Goal: Task Accomplishment & Management: Complete application form

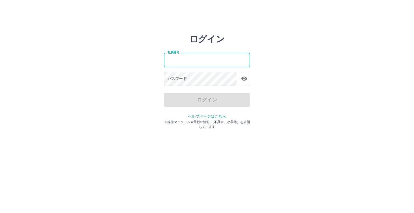
drag, startPoint x: 0, startPoint y: 0, endPoint x: 167, endPoint y: 63, distance: 178.9
click at [167, 63] on input "社員番号" at bounding box center [207, 60] width 86 height 14
type input "*******"
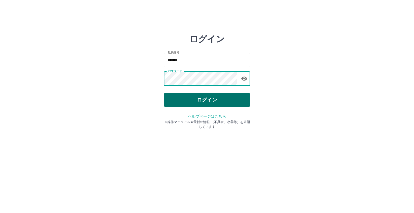
click at [212, 98] on button "ログイン" at bounding box center [207, 99] width 86 height 13
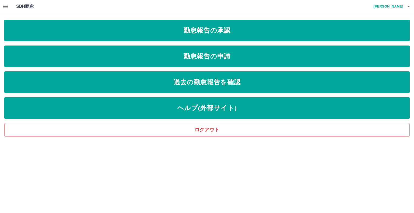
click at [6, 7] on icon "button" at bounding box center [5, 6] width 6 height 6
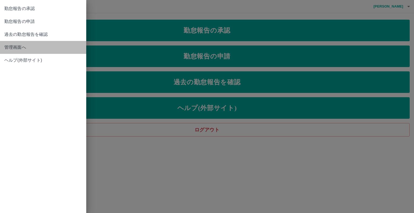
click at [12, 49] on span "管理画面へ" at bounding box center [43, 47] width 78 height 6
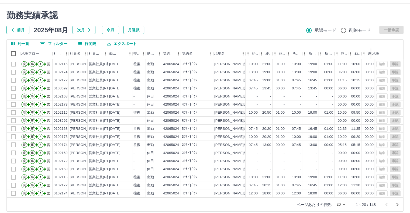
scroll to position [15, 0]
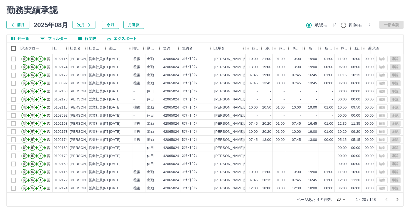
click at [398, 200] on icon "次のページへ" at bounding box center [397, 200] width 6 height 6
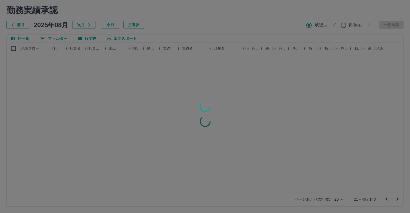
scroll to position [0, 0]
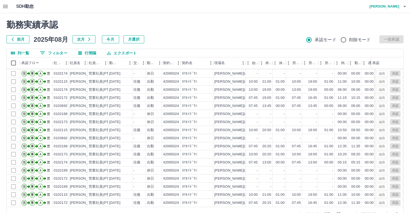
scroll to position [15, 0]
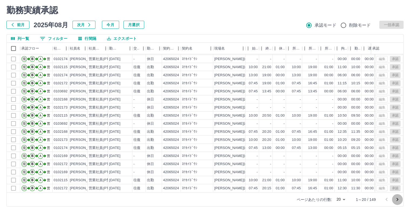
click at [398, 199] on icon "次のページへ" at bounding box center [398, 199] width 2 height 3
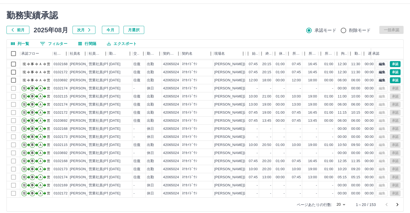
scroll to position [15, 0]
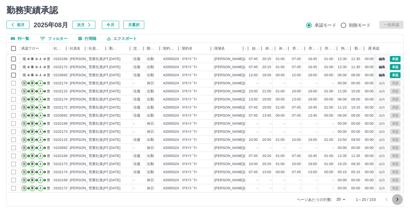
click at [399, 197] on icon "次のページへ" at bounding box center [397, 200] width 6 height 6
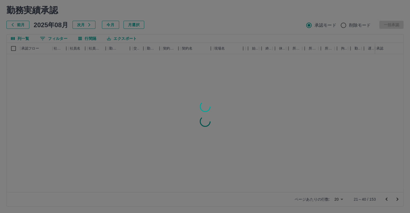
scroll to position [0, 0]
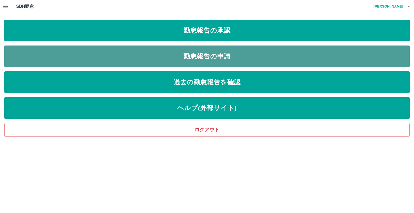
click at [219, 57] on link "勤怠報告の申請" at bounding box center [207, 57] width 406 height 22
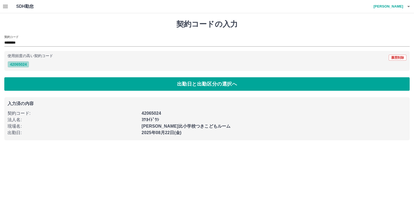
click at [18, 65] on button "42065024" at bounding box center [19, 64] width 22 height 6
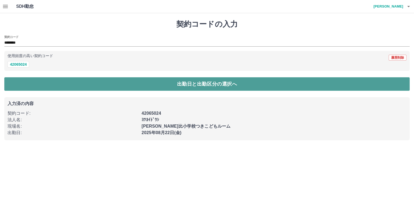
click at [207, 87] on button "出勤日と出勤区分の選択へ" at bounding box center [207, 83] width 406 height 13
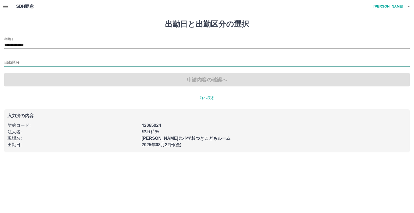
click at [14, 64] on input "出勤区分" at bounding box center [207, 63] width 406 height 7
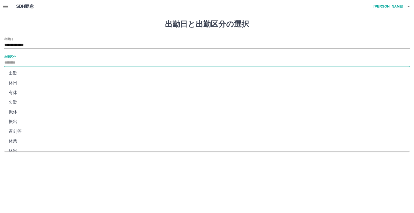
click at [16, 74] on li "出勤" at bounding box center [207, 73] width 406 height 10
type input "**"
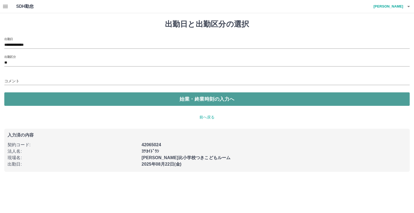
click at [189, 99] on button "始業・終業時刻の入力へ" at bounding box center [207, 98] width 406 height 13
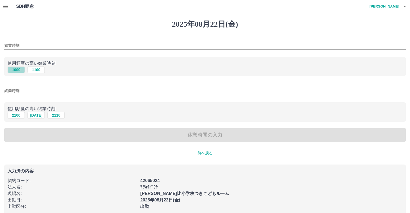
click at [18, 68] on button "1000" at bounding box center [16, 70] width 17 height 6
type input "****"
click at [39, 116] on button "2050" at bounding box center [36, 115] width 17 height 6
type input "****"
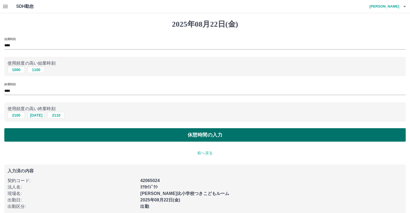
click at [200, 135] on button "休憩時間の入力" at bounding box center [205, 134] width 402 height 13
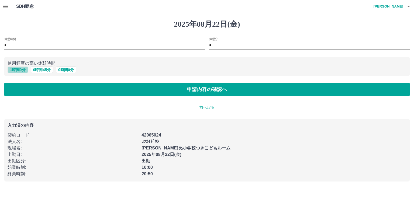
click at [16, 70] on button "1 時間 0 分" at bounding box center [18, 70] width 20 height 6
type input "*"
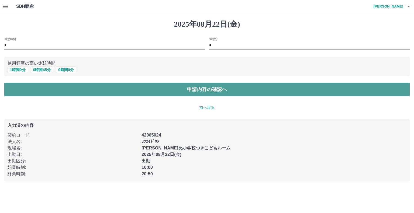
click at [214, 90] on button "申請内容の確認へ" at bounding box center [207, 89] width 406 height 13
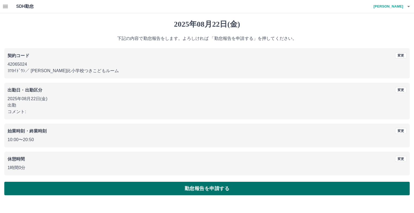
click at [224, 188] on button "勤怠報告を申請する" at bounding box center [207, 188] width 406 height 13
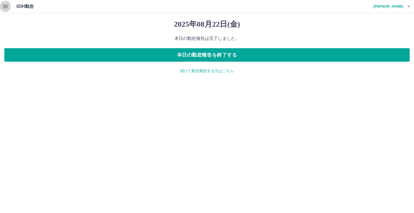
click at [4, 6] on icon "button" at bounding box center [5, 6] width 6 height 6
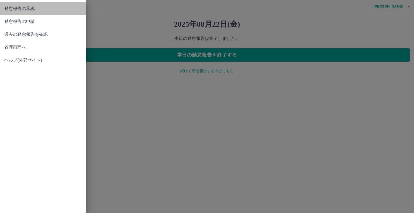
click at [29, 7] on span "勤怠報告の承認" at bounding box center [43, 8] width 78 height 6
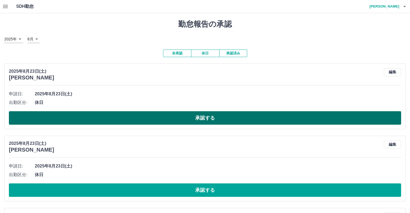
click at [205, 119] on button "承認する" at bounding box center [205, 117] width 392 height 13
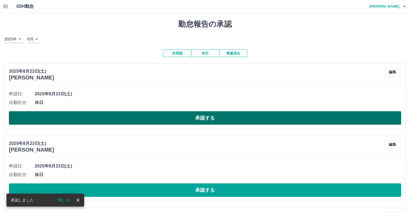
click at [205, 116] on button "承認する" at bounding box center [205, 117] width 392 height 13
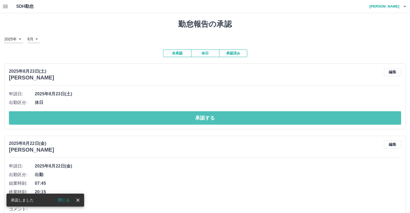
click at [205, 116] on button "承認する" at bounding box center [205, 117] width 392 height 13
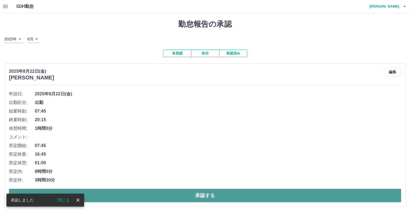
click at [199, 197] on button "承認する" at bounding box center [205, 195] width 392 height 13
click at [204, 199] on button "承認する" at bounding box center [205, 195] width 392 height 13
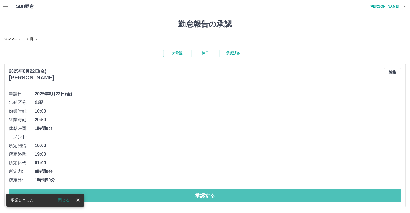
click at [204, 198] on button "承認する" at bounding box center [205, 195] width 392 height 13
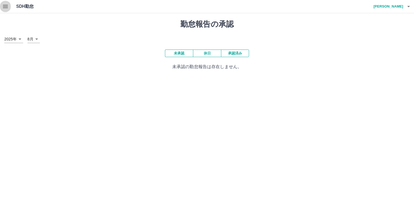
click at [4, 4] on icon "button" at bounding box center [5, 6] width 6 height 6
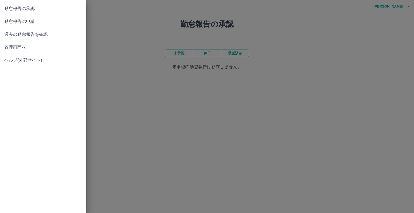
click at [280, 60] on div at bounding box center [207, 106] width 414 height 213
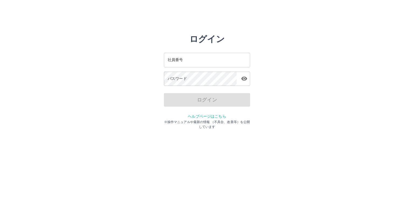
click at [187, 64] on input "社員番号" at bounding box center [207, 60] width 86 height 14
type input "*******"
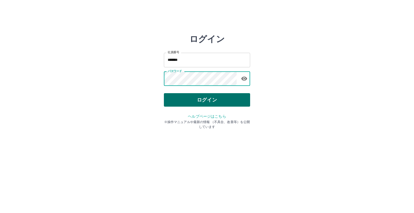
click at [202, 100] on button "ログイン" at bounding box center [207, 99] width 86 height 13
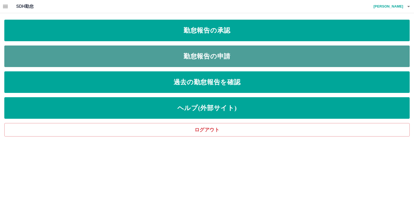
click at [202, 57] on link "勤怠報告の申請" at bounding box center [207, 57] width 406 height 22
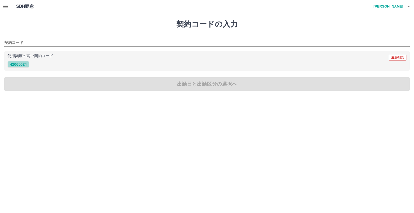
click at [23, 67] on button "42065024" at bounding box center [19, 64] width 22 height 6
type input "********"
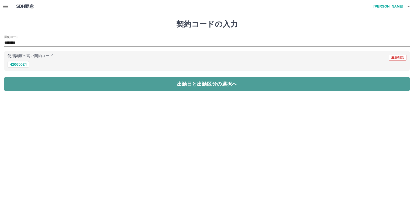
click at [183, 83] on button "出勤日と出勤区分の選択へ" at bounding box center [207, 83] width 406 height 13
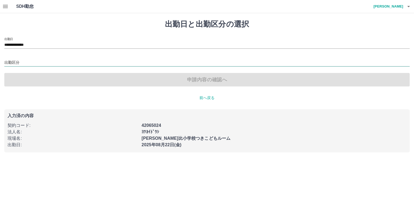
click at [8, 60] on input "出勤区分" at bounding box center [207, 63] width 406 height 7
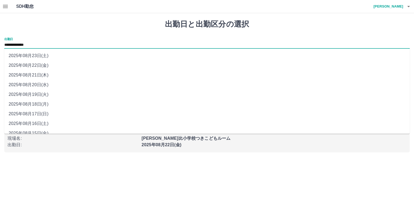
click at [30, 43] on input "**********" at bounding box center [207, 45] width 406 height 7
click at [35, 58] on li "2025年08月23日(土)" at bounding box center [207, 56] width 406 height 10
type input "**********"
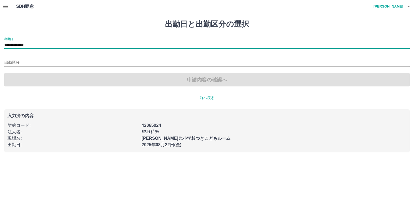
click at [14, 57] on div "出勤区分" at bounding box center [207, 60] width 406 height 11
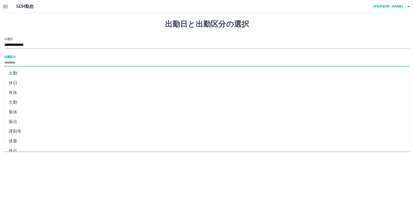
click at [11, 63] on input "出勤区分" at bounding box center [207, 63] width 406 height 7
click at [12, 85] on li "休日" at bounding box center [207, 83] width 406 height 10
type input "**"
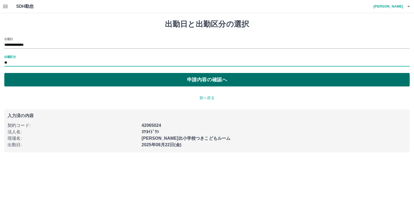
click at [211, 79] on button "申請内容の確認へ" at bounding box center [207, 79] width 406 height 13
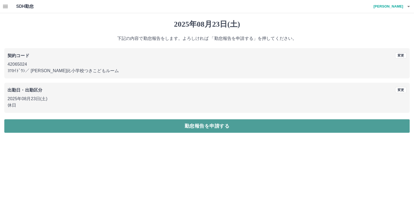
click at [208, 125] on button "勤怠報告を申請する" at bounding box center [207, 125] width 406 height 13
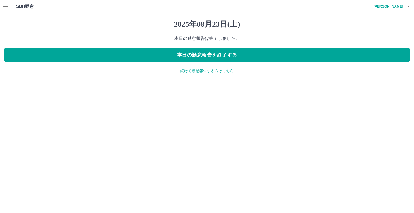
click at [6, 8] on icon "button" at bounding box center [5, 6] width 6 height 6
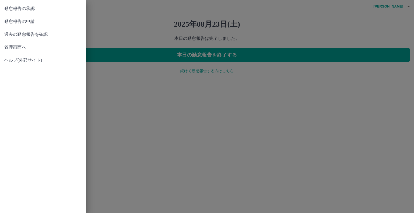
click at [29, 11] on span "勤怠報告の承認" at bounding box center [43, 8] width 78 height 6
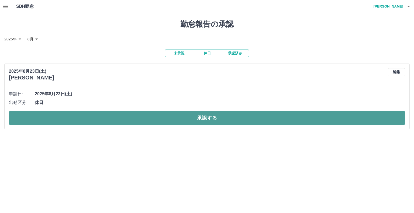
click at [217, 118] on button "承認する" at bounding box center [207, 117] width 396 height 13
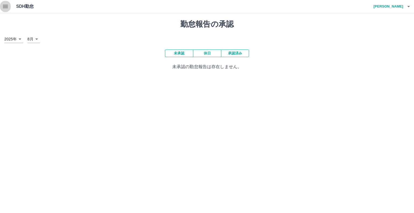
click at [6, 7] on icon "button" at bounding box center [5, 6] width 6 height 6
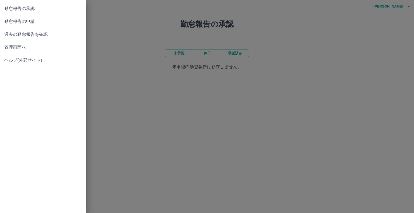
click at [19, 47] on span "管理画面へ" at bounding box center [43, 47] width 78 height 6
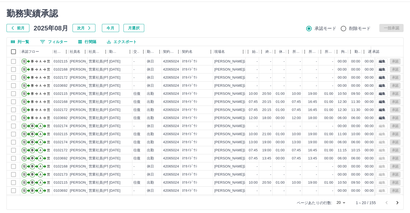
scroll to position [15, 0]
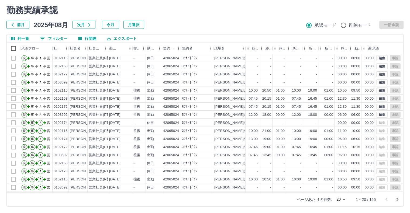
click at [396, 199] on icon "次のページへ" at bounding box center [397, 200] width 6 height 6
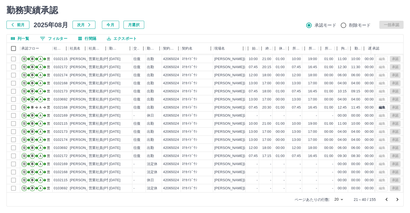
scroll to position [0, 0]
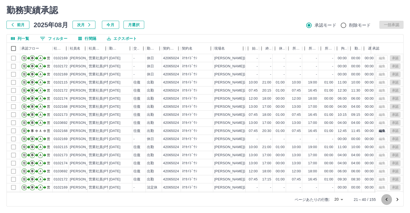
click at [385, 200] on icon "前のページへ" at bounding box center [386, 200] width 6 height 6
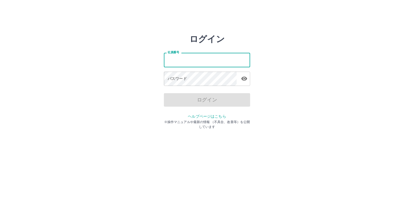
click at [167, 58] on input "社員番号" at bounding box center [207, 60] width 86 height 14
drag, startPoint x: 0, startPoint y: 0, endPoint x: 167, endPoint y: 58, distance: 176.4
click at [167, 58] on input "社員番号" at bounding box center [207, 60] width 86 height 14
type input "*******"
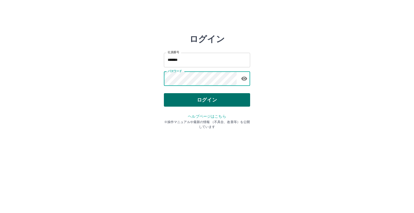
click at [201, 100] on button "ログイン" at bounding box center [207, 99] width 86 height 13
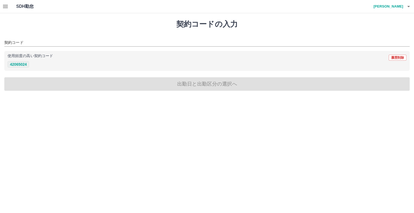
click at [21, 64] on button "42065024" at bounding box center [19, 64] width 22 height 6
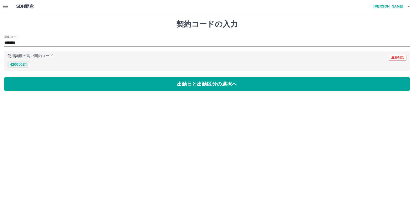
type input "********"
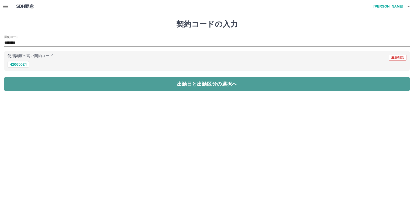
click at [192, 86] on button "出勤日と出勤区分の選択へ" at bounding box center [207, 83] width 406 height 13
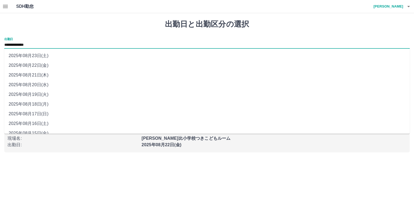
click at [29, 44] on input "**********" at bounding box center [207, 45] width 406 height 7
click at [33, 78] on li "2025年08月21日(木)" at bounding box center [207, 75] width 406 height 10
type input "**********"
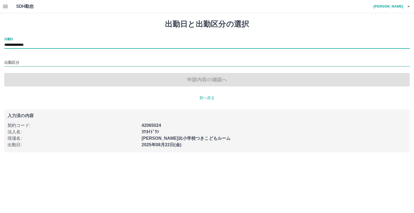
click at [14, 65] on input "出勤区分" at bounding box center [207, 63] width 406 height 7
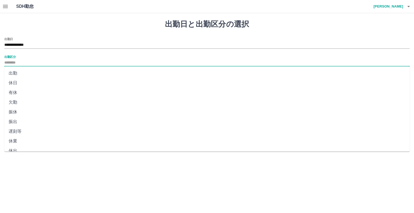
click at [15, 85] on li "休日" at bounding box center [207, 83] width 406 height 10
type input "**"
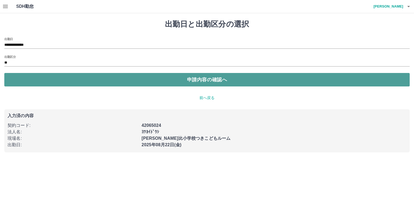
click at [211, 83] on button "申請内容の確認へ" at bounding box center [207, 79] width 406 height 13
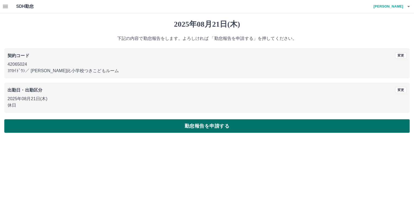
click at [212, 128] on button "勤怠報告を申請する" at bounding box center [207, 125] width 406 height 13
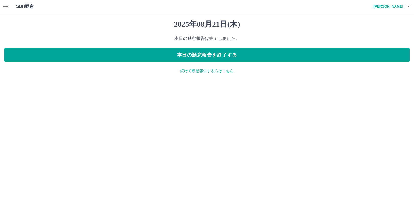
click at [202, 70] on p "続けて勤怠報告する方はこちら" at bounding box center [207, 71] width 406 height 6
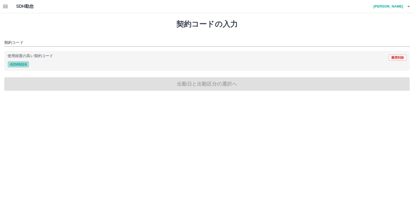
click at [19, 62] on button "42065024" at bounding box center [19, 64] width 22 height 6
type input "********"
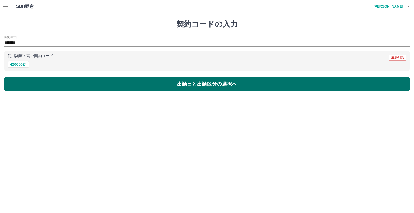
click at [201, 82] on button "出勤日と出勤区分の選択へ" at bounding box center [207, 83] width 406 height 13
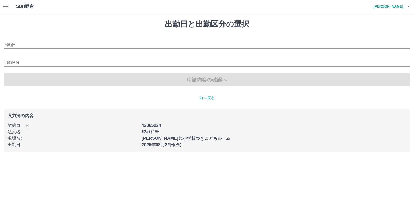
type input "**********"
click at [13, 60] on input "出勤区分" at bounding box center [207, 63] width 406 height 7
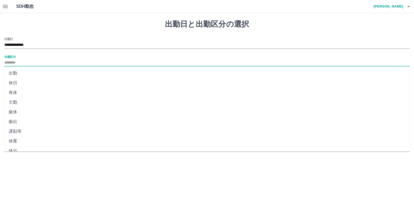
click at [18, 84] on li "休日" at bounding box center [207, 83] width 406 height 10
type input "**"
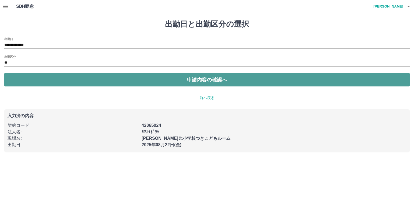
click at [215, 84] on button "申請内容の確認へ" at bounding box center [207, 79] width 406 height 13
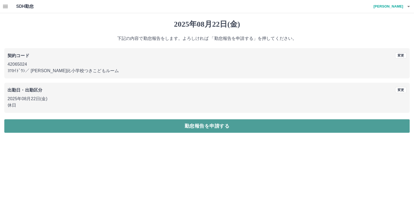
click at [205, 127] on button "勤怠報告を申請する" at bounding box center [207, 125] width 406 height 13
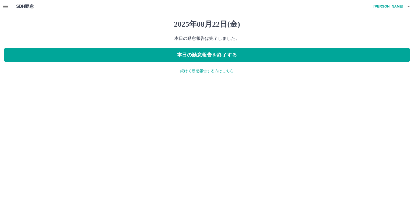
click at [214, 68] on div "2025年08月22日(金) 本日の勤怠報告は完了しました。 本日の勤怠報告を終了する 続けて勤怠報告する方はこちら" at bounding box center [207, 46] width 414 height 67
click at [213, 71] on p "続けて勤怠報告する方はこちら" at bounding box center [207, 71] width 406 height 6
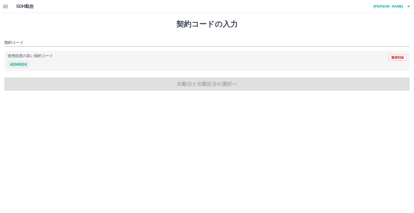
click at [23, 63] on button "42065024" at bounding box center [19, 64] width 22 height 6
type input "********"
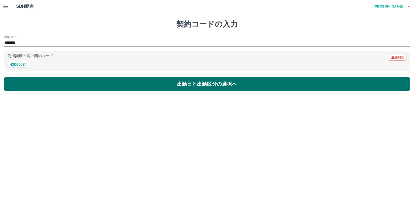
click at [203, 85] on button "出勤日と出勤区分の選択へ" at bounding box center [207, 83] width 406 height 13
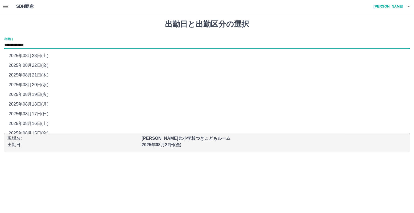
click at [22, 45] on input "**********" at bounding box center [207, 45] width 406 height 7
click at [37, 59] on li "2025年08月23日(土)" at bounding box center [207, 56] width 406 height 10
type input "**********"
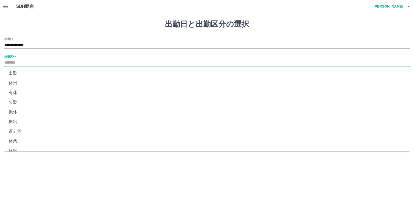
click at [14, 61] on input "出勤区分" at bounding box center [207, 63] width 406 height 7
click at [17, 83] on li "休日" at bounding box center [207, 83] width 406 height 10
type input "**"
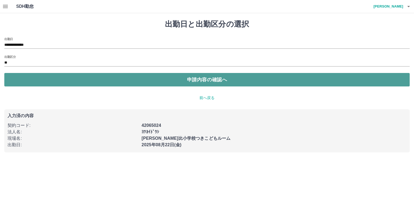
click at [215, 82] on button "申請内容の確認へ" at bounding box center [207, 79] width 406 height 13
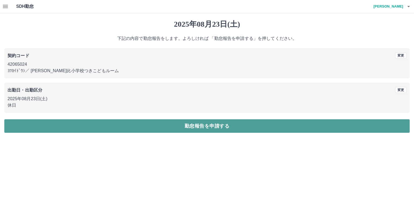
click at [217, 125] on button "勤怠報告を申請する" at bounding box center [207, 125] width 406 height 13
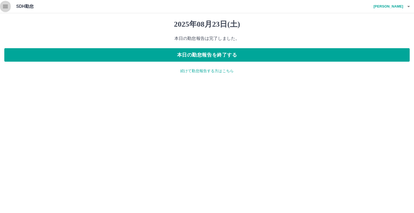
click at [5, 5] on icon "button" at bounding box center [5, 6] width 5 height 3
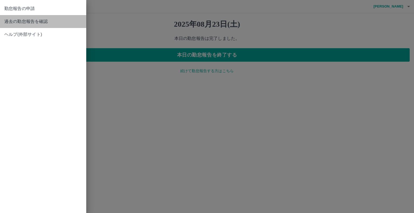
click at [26, 23] on span "過去の勤怠報告を確認" at bounding box center [43, 21] width 78 height 6
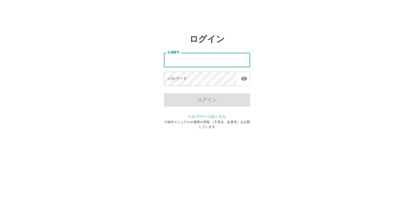
click at [173, 63] on input "社員番号" at bounding box center [207, 60] width 86 height 14
type input "*******"
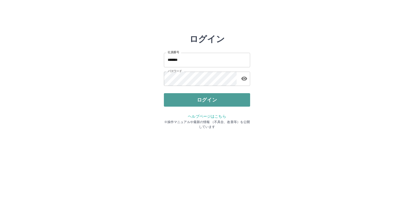
click at [210, 97] on button "ログイン" at bounding box center [207, 99] width 86 height 13
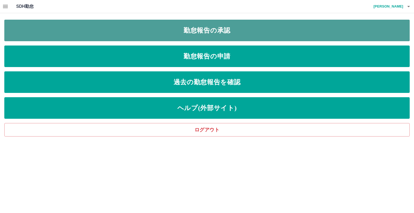
click at [220, 34] on link "勤怠報告の承認" at bounding box center [207, 31] width 406 height 22
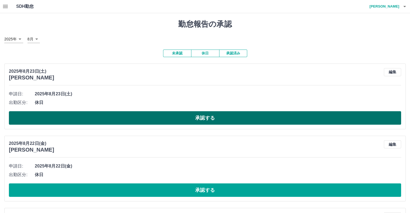
click at [209, 118] on button "承認する" at bounding box center [205, 117] width 392 height 13
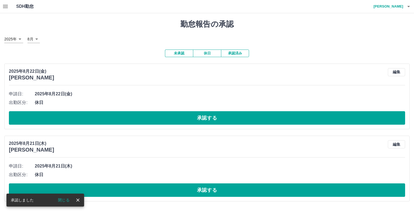
click at [209, 118] on button "承認する" at bounding box center [207, 117] width 396 height 13
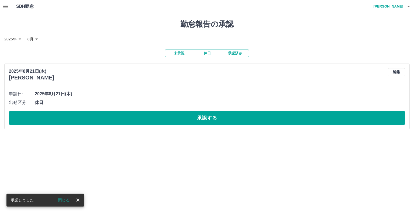
click at [209, 118] on button "承認する" at bounding box center [207, 117] width 396 height 13
